Goal: Register for event/course

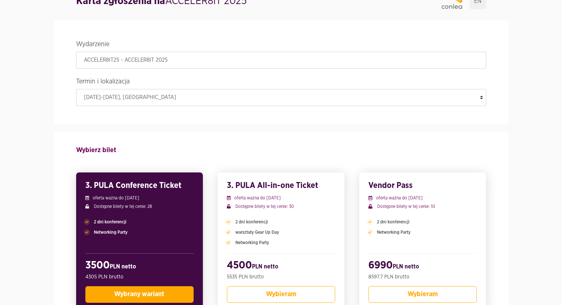
scroll to position [74, 0]
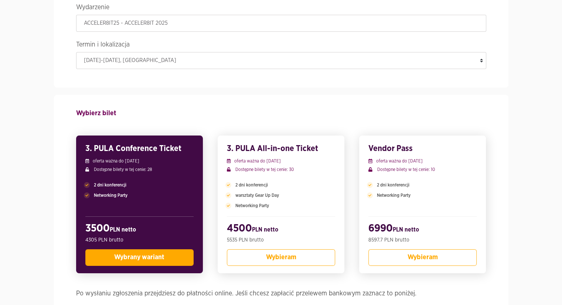
drag, startPoint x: 94, startPoint y: 169, endPoint x: 156, endPoint y: 170, distance: 62.1
click at [156, 170] on p "Dostępne bilety w tej cenie: 28" at bounding box center [139, 169] width 108 height 7
click at [131, 262] on button "Wybrany wariant" at bounding box center [139, 257] width 108 height 17
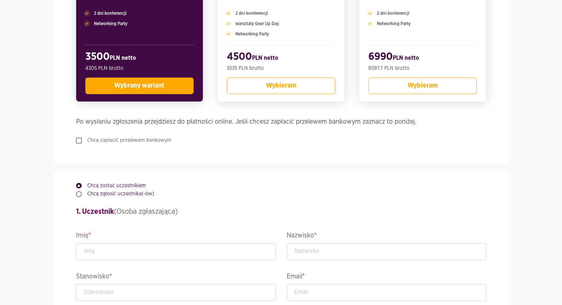
scroll to position [259, 0]
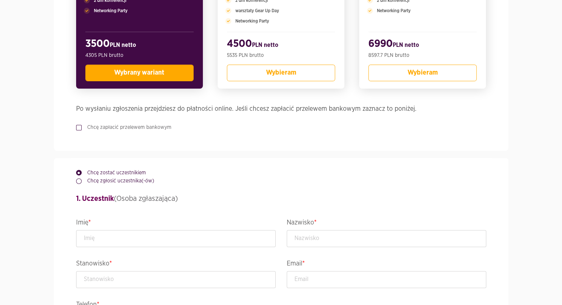
click at [82, 129] on label "Chcę zapłacić przelewem bankowym" at bounding box center [127, 127] width 90 height 7
click at [80, 129] on input "Chcę zapłacić przelewem bankowym" at bounding box center [78, 126] width 4 height 5
checkbox input "true"
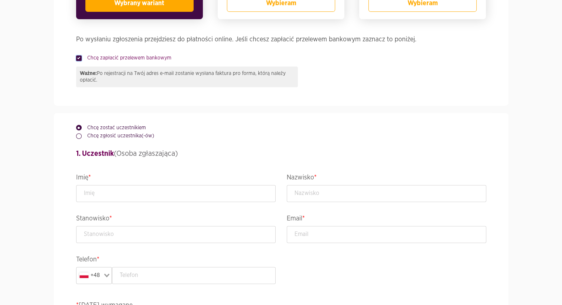
scroll to position [332, 0]
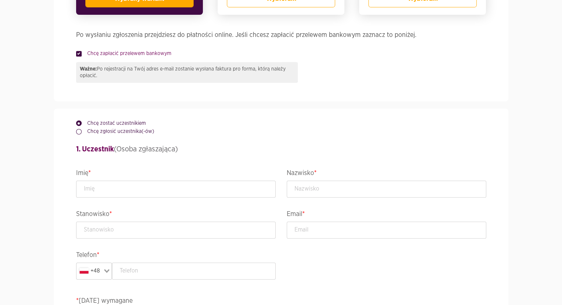
click at [82, 132] on label "Chcę zgłosić uczestnika(-ów)" at bounding box center [118, 131] width 72 height 7
click at [79, 132] on input "Chcę zgłosić uczestnika(-ów)" at bounding box center [78, 130] width 4 height 5
radio input "true"
radio input "false"
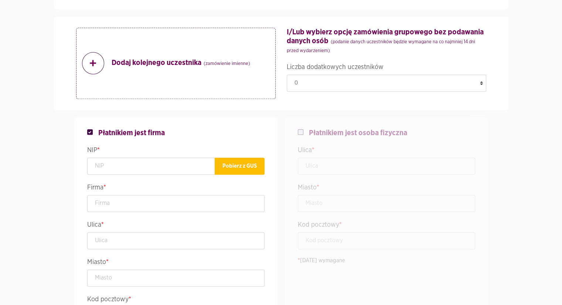
scroll to position [517, 0]
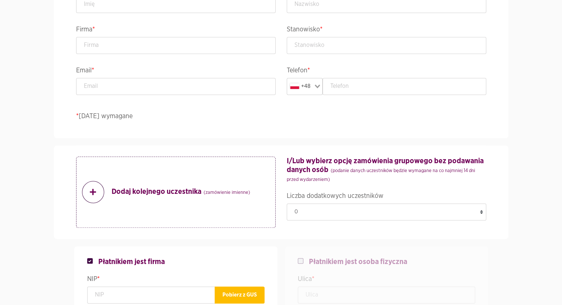
drag, startPoint x: 229, startPoint y: 302, endPoint x: 338, endPoint y: 150, distance: 187.2
click at [338, 150] on div "Dodaj kolejnego uczestnika (zamówienie imienne) I/Lub wybierz opcję zamówienia …" at bounding box center [281, 192] width 410 height 93
